Goal: Book appointment/travel/reservation

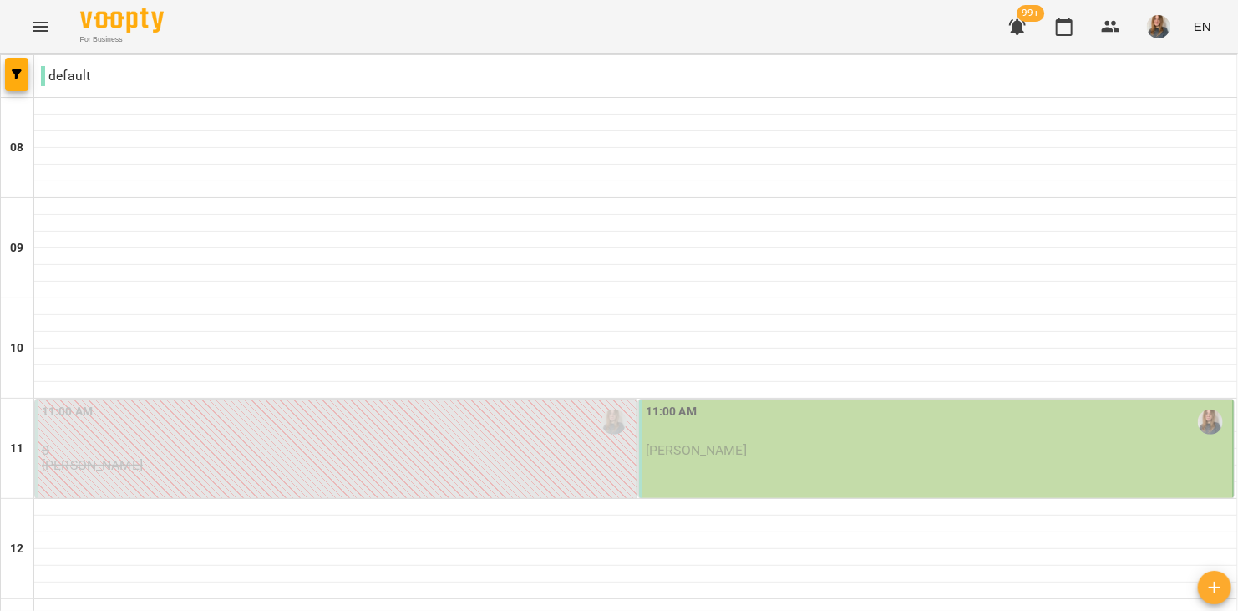
click at [698, 469] on div "11:00 AM Іван Рудик" at bounding box center [936, 448] width 595 height 99
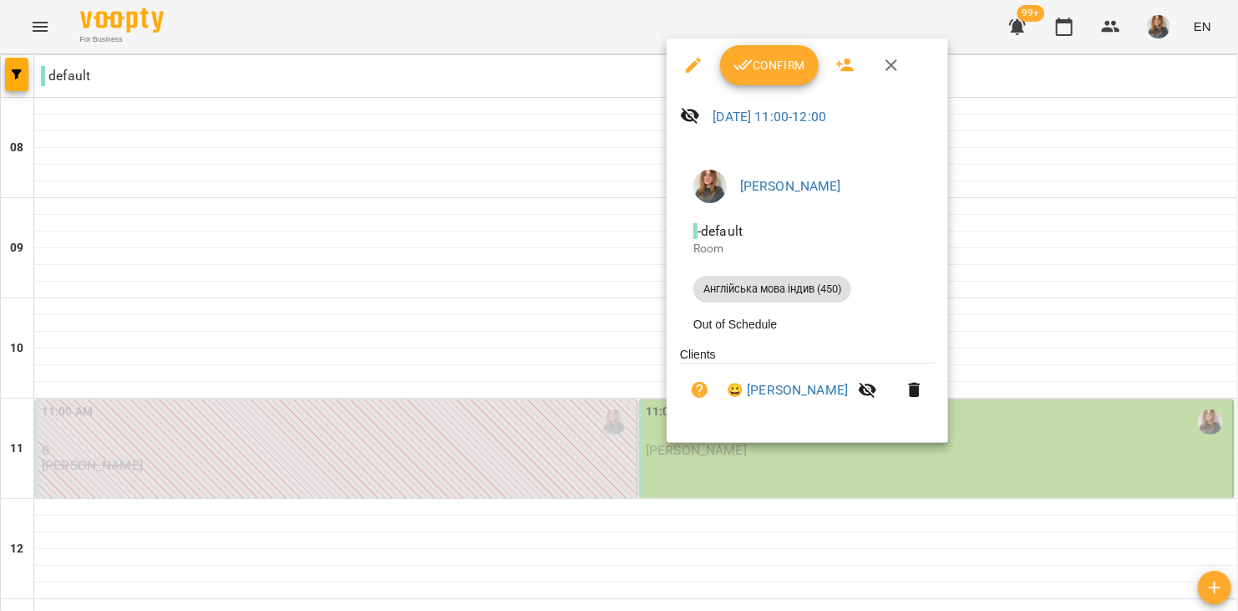
drag, startPoint x: 1229, startPoint y: 160, endPoint x: 1232, endPoint y: 193, distance: 33.6
click at [1232, 193] on div at bounding box center [619, 305] width 1238 height 611
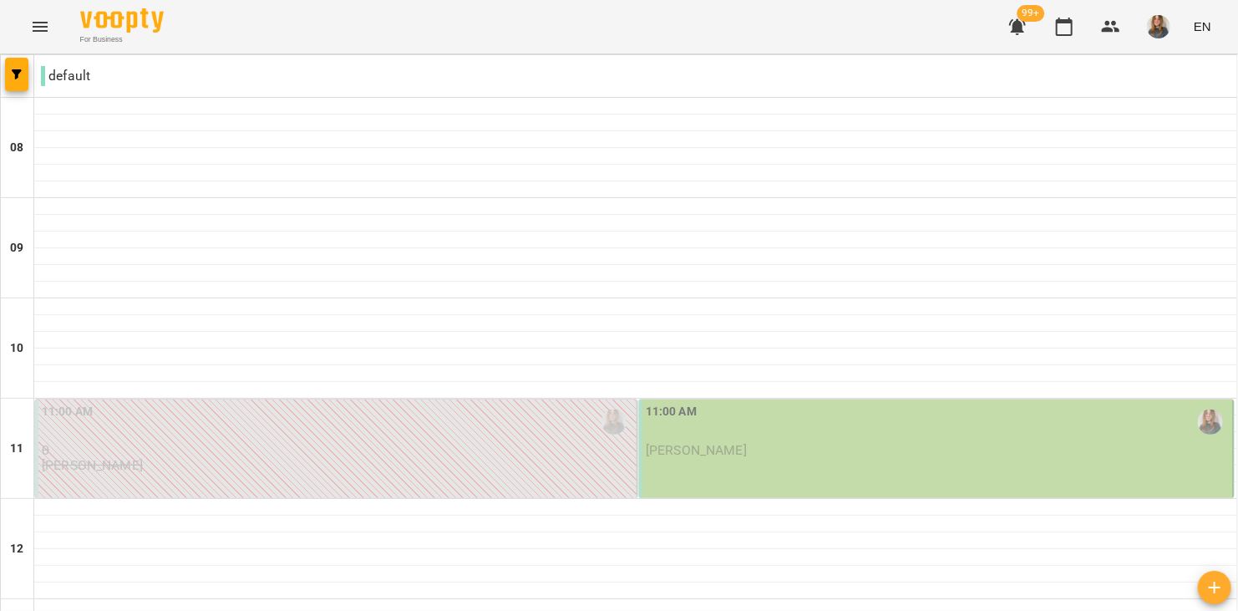
scroll to position [301, 0]
click at [993, 403] on div "11:00 AM" at bounding box center [938, 422] width 584 height 38
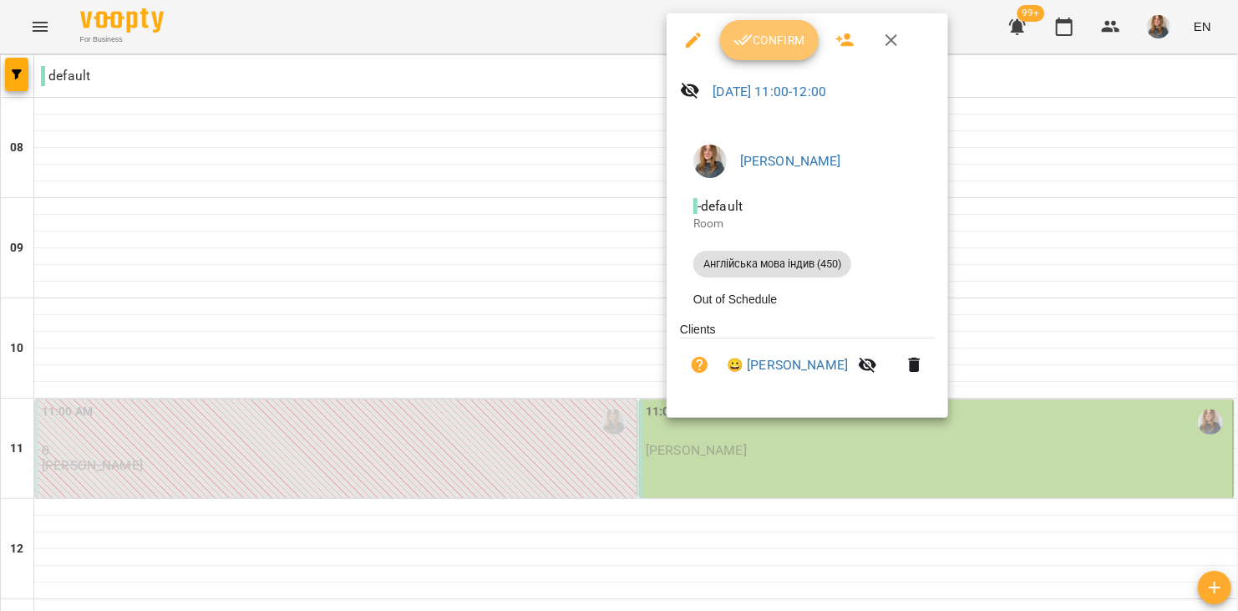
click at [814, 28] on button "Confirm" at bounding box center [769, 40] width 99 height 40
